Goal: Task Accomplishment & Management: Manage account settings

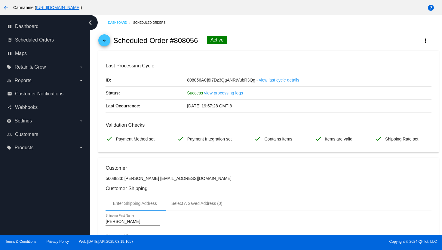
click at [108, 42] on mat-icon "arrow_back" at bounding box center [104, 41] width 7 height 7
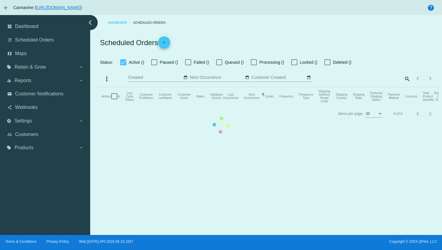
checkbox input "true"
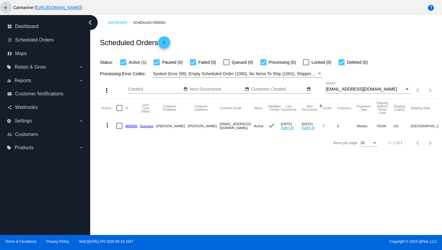
click at [7, 10] on mat-icon "arrow_back" at bounding box center [5, 7] width 7 height 7
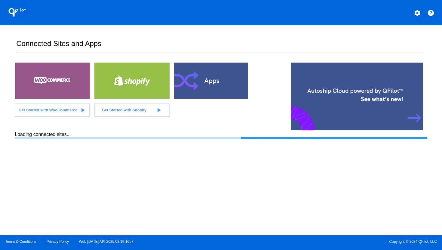
click at [416, 11] on mat-icon "settings" at bounding box center [417, 12] width 7 height 7
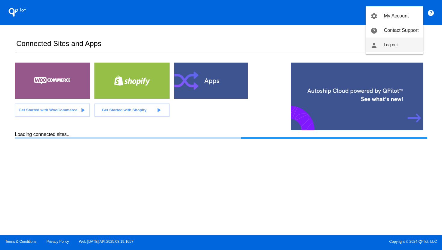
click at [409, 42] on button "person Log out" at bounding box center [395, 45] width 58 height 14
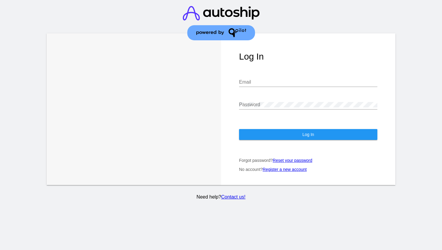
click at [271, 82] on input "Email" at bounding box center [308, 81] width 138 height 5
type input "[EMAIL_ADDRESS][DOMAIN_NAME]"
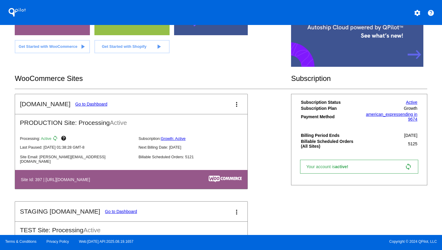
scroll to position [57, 0]
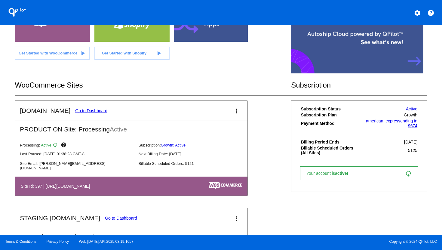
click at [91, 111] on link "Go to Dashboard" at bounding box center [91, 110] width 32 height 5
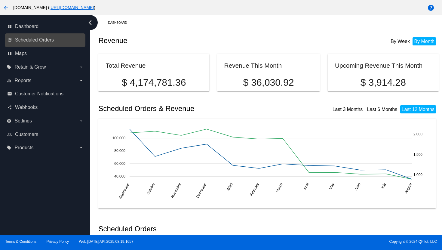
click at [55, 44] on link "update Scheduled Orders" at bounding box center [45, 40] width 76 height 10
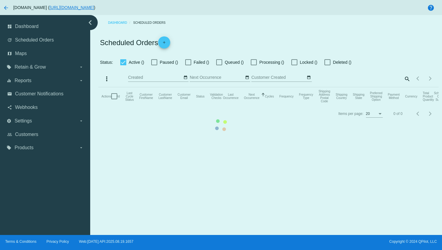
checkbox input "true"
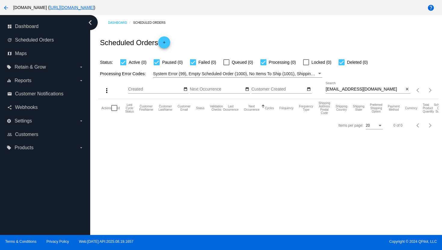
click at [337, 94] on div "[EMAIL_ADDRESS][DOMAIN_NAME] Search close" at bounding box center [368, 90] width 85 height 17
click at [338, 92] on input "[EMAIL_ADDRESS][DOMAIN_NAME]" at bounding box center [365, 89] width 78 height 5
paste input "ukdan59@g"
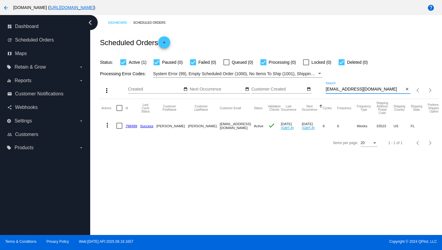
type input "[EMAIL_ADDRESS][DOMAIN_NAME]"
click at [108, 127] on mat-icon "more_vert" at bounding box center [107, 124] width 7 height 7
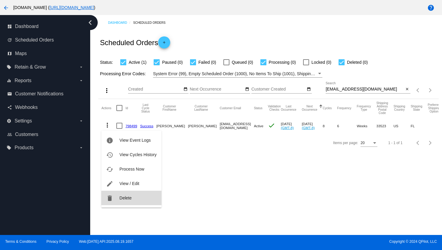
click at [137, 200] on button "delete Delete" at bounding box center [131, 198] width 60 height 14
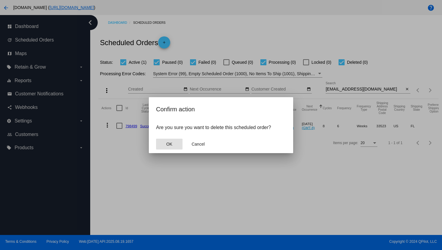
click at [171, 148] on button "OK" at bounding box center [169, 144] width 26 height 11
